Goal: Information Seeking & Learning: Check status

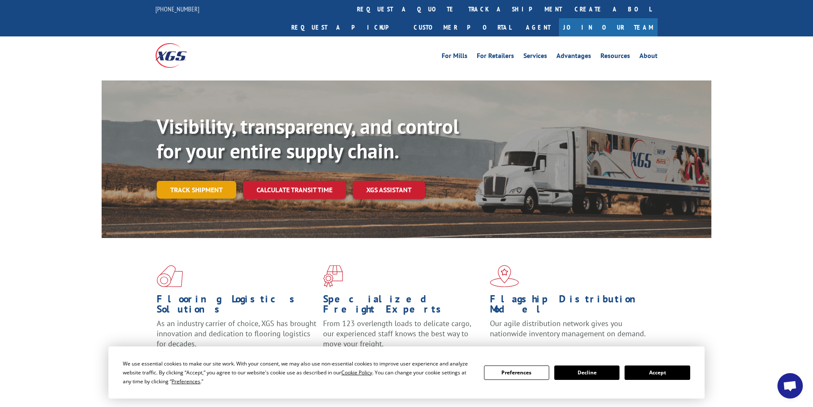
click at [198, 181] on link "Track shipment" at bounding box center [197, 190] width 80 height 18
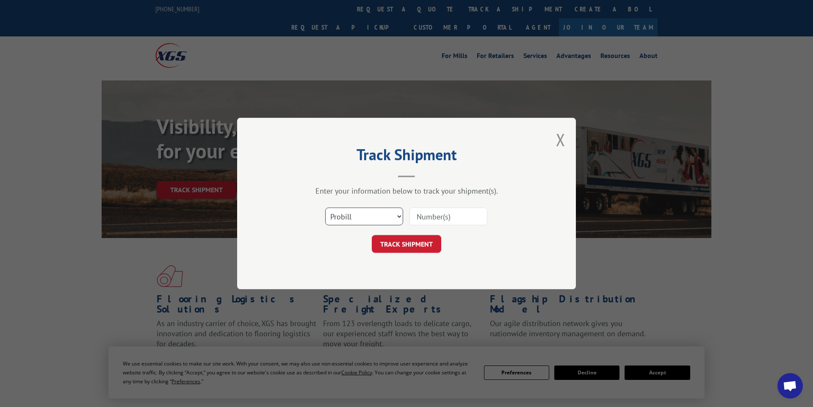
click at [358, 216] on select "Select category... Probill BOL PO" at bounding box center [364, 217] width 78 height 18
select select "bol"
click at [325, 208] on select "Select category... Probill BOL PO" at bounding box center [364, 217] width 78 height 18
click at [448, 215] on input at bounding box center [449, 217] width 78 height 18
type input "6200037012"
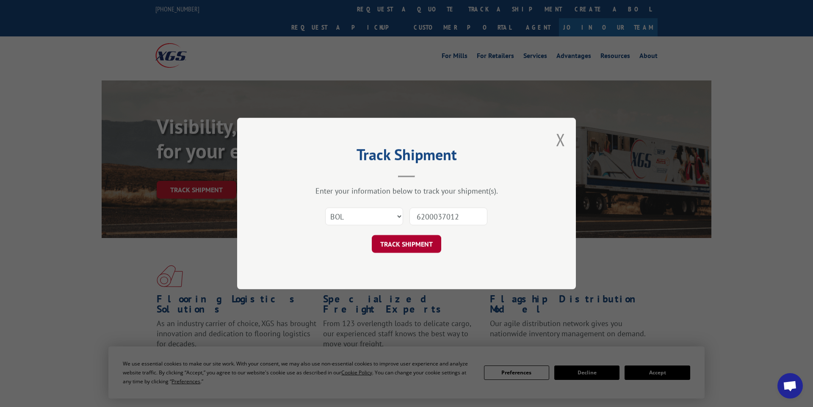
click at [402, 244] on button "TRACK SHIPMENT" at bounding box center [406, 244] width 69 height 18
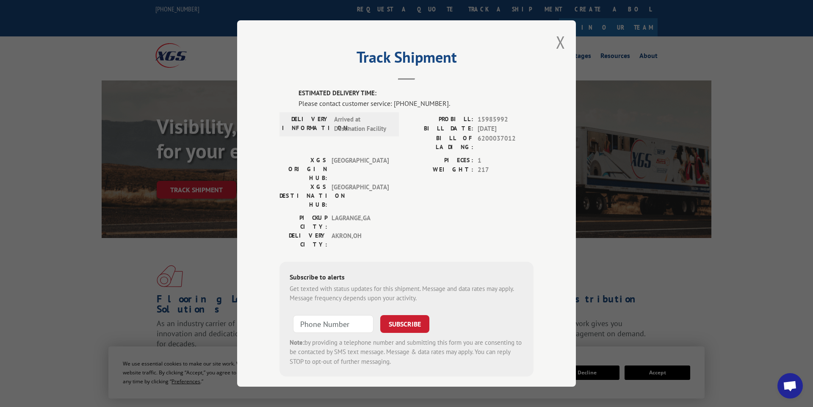
click at [477, 138] on div "BILL OF LADING: 6200037012" at bounding box center [470, 143] width 127 height 18
click at [480, 143] on span "6200037012" at bounding box center [506, 143] width 56 height 18
click at [557, 47] on button "Close modal" at bounding box center [560, 42] width 9 height 22
